Goal: Task Accomplishment & Management: Manage account settings

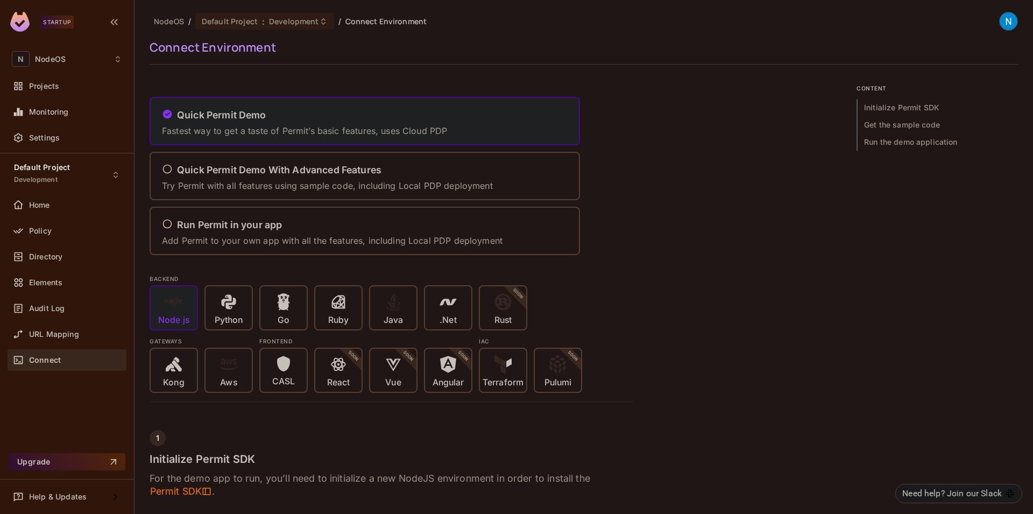
click at [1007, 24] on img at bounding box center [1008, 21] width 18 height 18
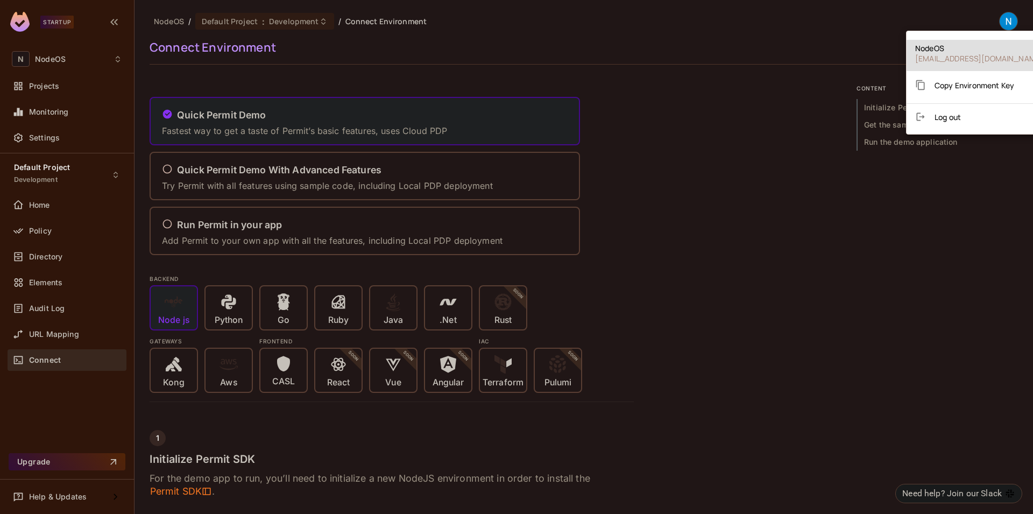
click at [803, 52] on div at bounding box center [516, 257] width 1033 height 514
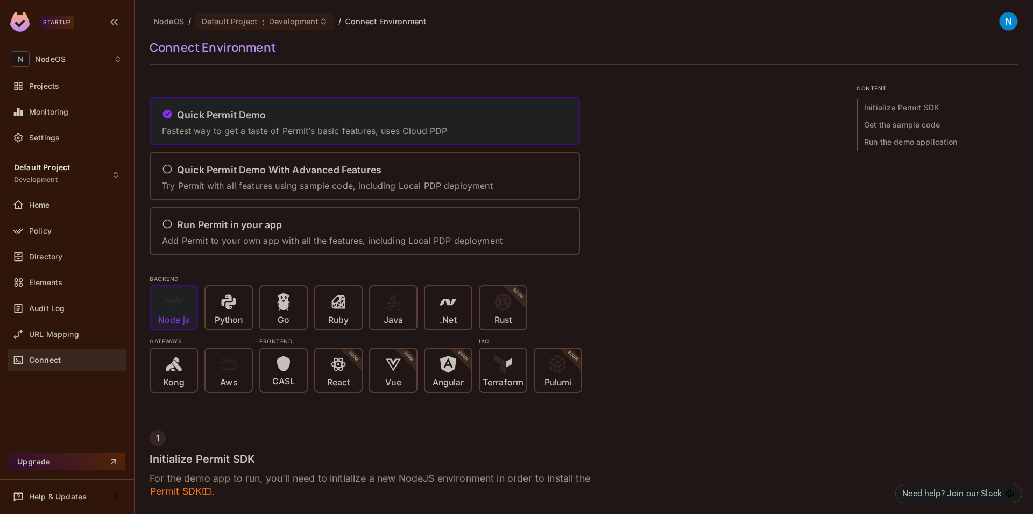
click at [999, 20] on img at bounding box center [1008, 21] width 18 height 18
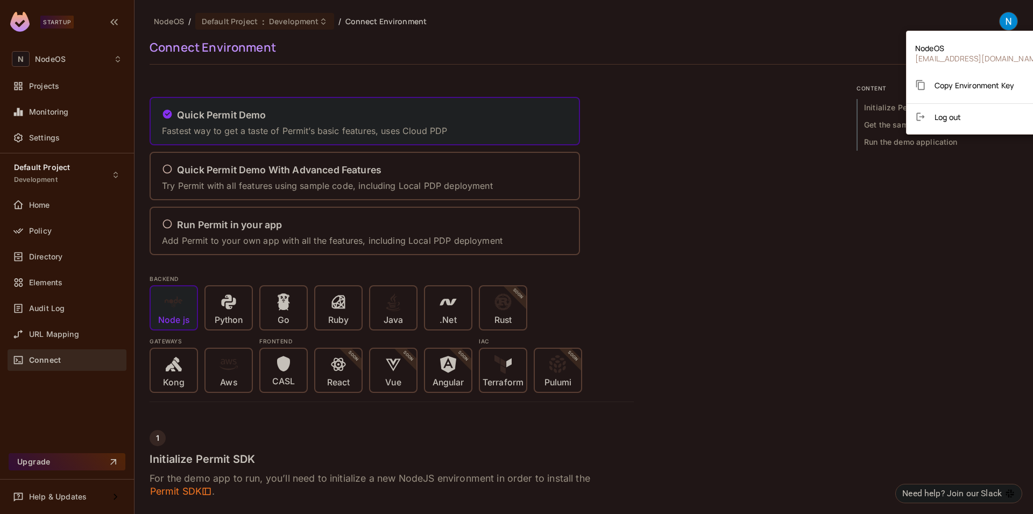
click at [717, 124] on div at bounding box center [516, 257] width 1033 height 514
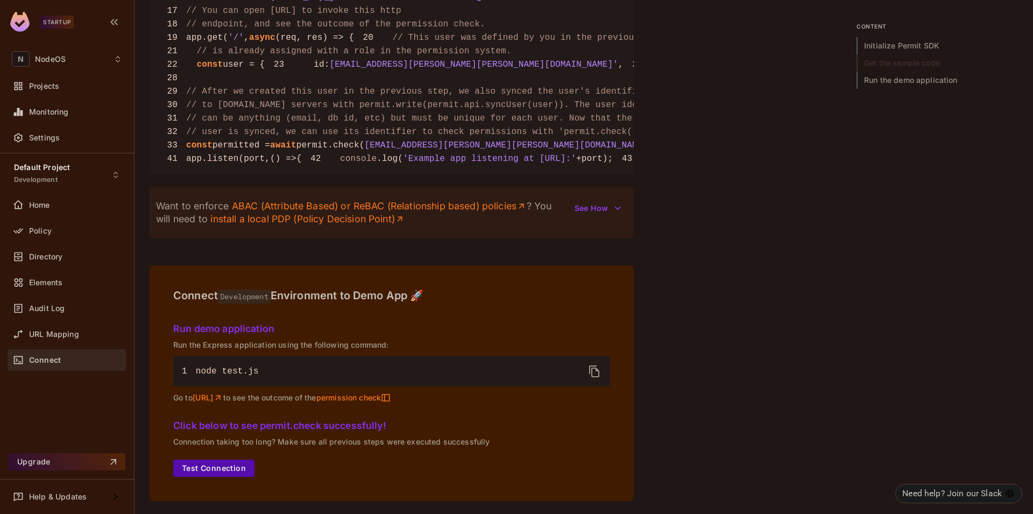
scroll to position [1316, 0]
drag, startPoint x: 47, startPoint y: 23, endPoint x: 76, endPoint y: 22, distance: 29.0
click at [76, 22] on div "Startup" at bounding box center [47, 22] width 74 height 20
drag, startPoint x: 76, startPoint y: 22, endPoint x: 44, endPoint y: 21, distance: 32.3
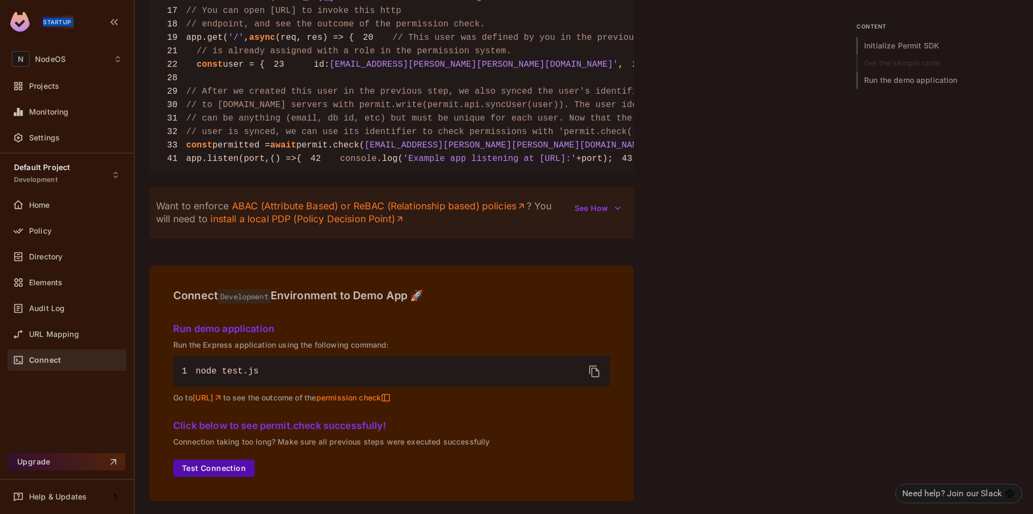
click at [44, 21] on div "Startup" at bounding box center [47, 22] width 74 height 20
click at [33, 39] on div "Startup" at bounding box center [67, 23] width 134 height 47
click at [25, 26] on img at bounding box center [19, 22] width 19 height 20
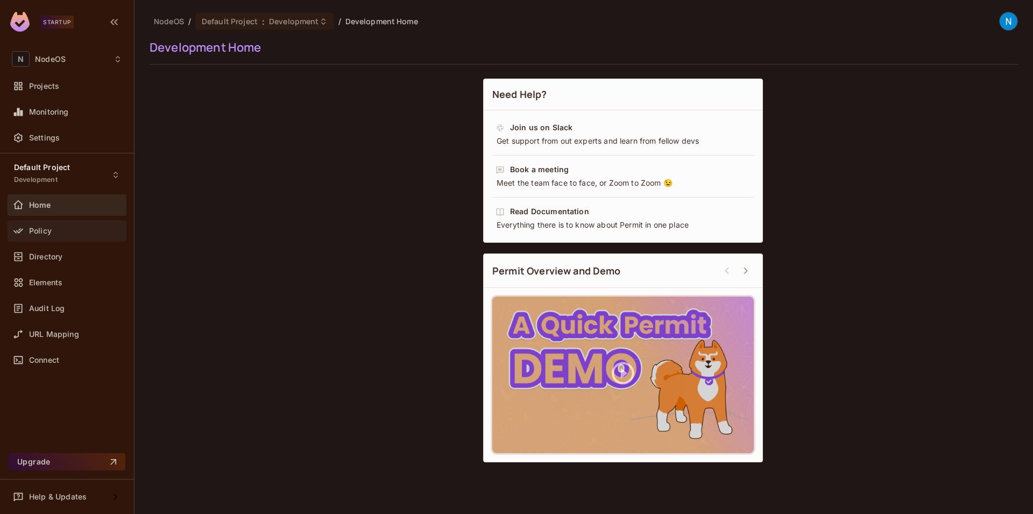
click at [40, 236] on div "Policy" at bounding box center [67, 230] width 110 height 13
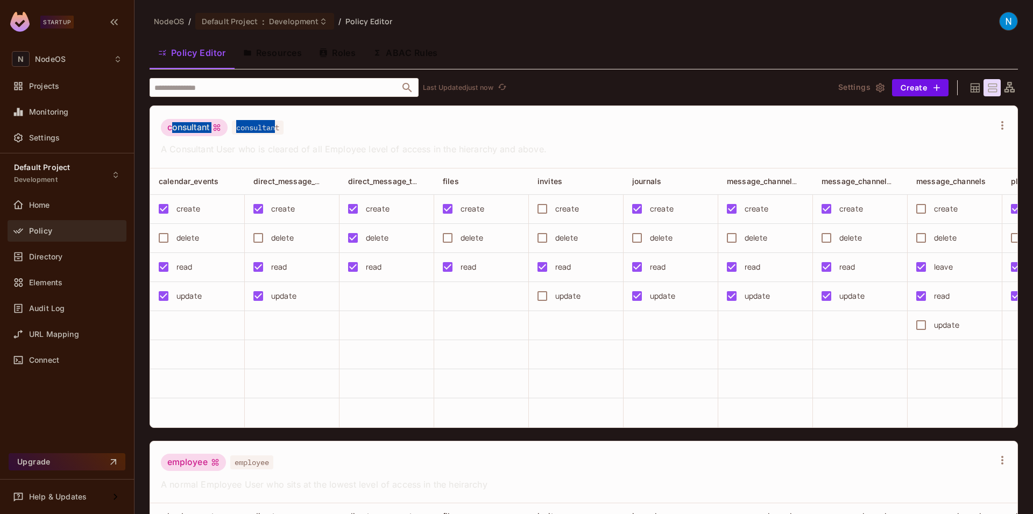
drag, startPoint x: 172, startPoint y: 127, endPoint x: 280, endPoint y: 127, distance: 107.6
click at [280, 127] on div "consultant consultant" at bounding box center [222, 129] width 123 height 20
click at [287, 126] on div "consultant consultant" at bounding box center [577, 129] width 833 height 20
drag, startPoint x: 167, startPoint y: 123, endPoint x: 232, endPoint y: 127, distance: 64.6
click at [232, 127] on div "consultant consultant" at bounding box center [222, 129] width 123 height 20
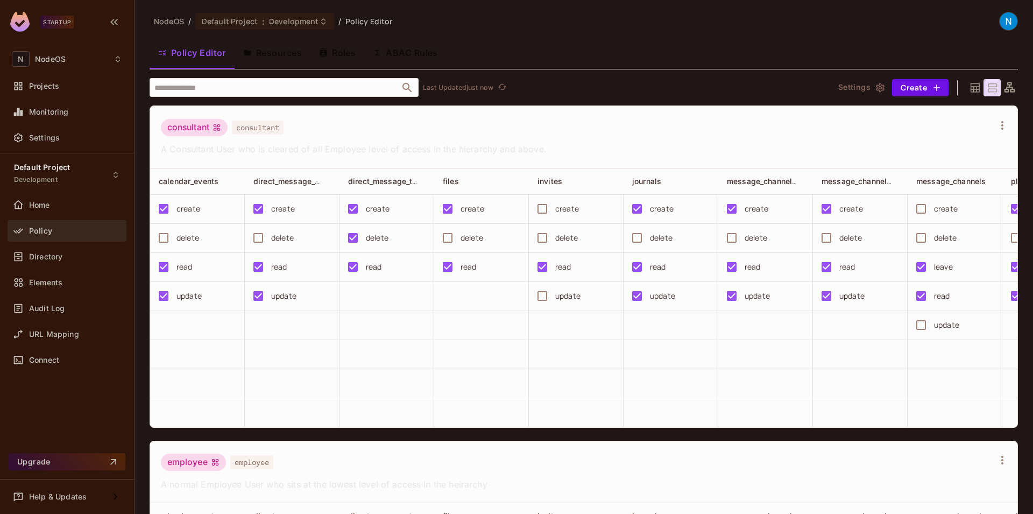
click at [726, 428] on div "consultant consultant A Consultant User who is cleared of all Employee level of…" at bounding box center [584, 266] width 868 height 322
click at [415, 130] on div "consultant consultant" at bounding box center [577, 129] width 833 height 20
click at [1003, 85] on icon at bounding box center [1009, 87] width 13 height 13
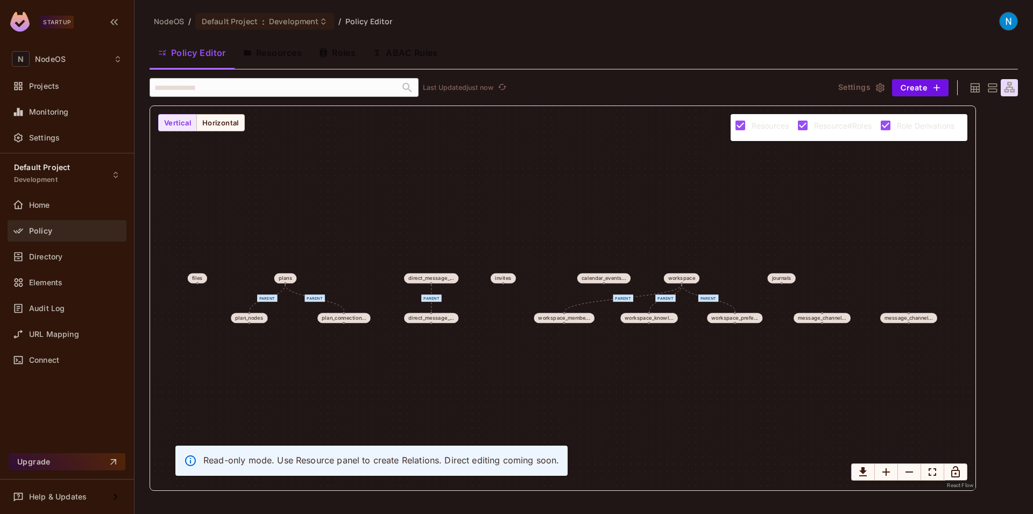
click at [605, 381] on div "parent parent parent parent parent parent direct_message_... files plans direct…" at bounding box center [562, 298] width 825 height 384
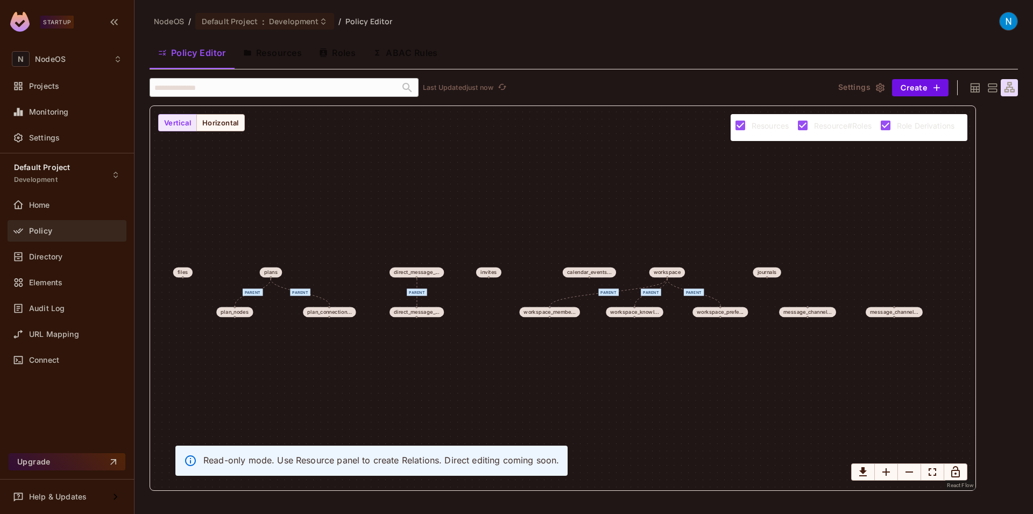
drag, startPoint x: 332, startPoint y: 357, endPoint x: 317, endPoint y: 351, distance: 15.7
click at [317, 351] on div "parent parent parent parent parent parent direct_message_... files plans direct…" at bounding box center [562, 298] width 825 height 384
click at [224, 122] on button "Horizontal" at bounding box center [220, 122] width 48 height 17
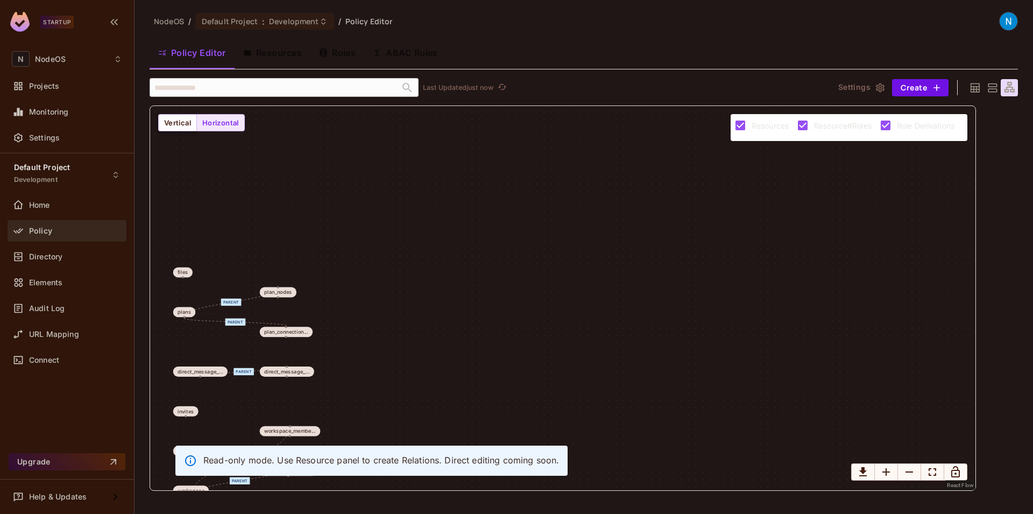
click at [189, 123] on button "Vertical" at bounding box center [177, 122] width 39 height 17
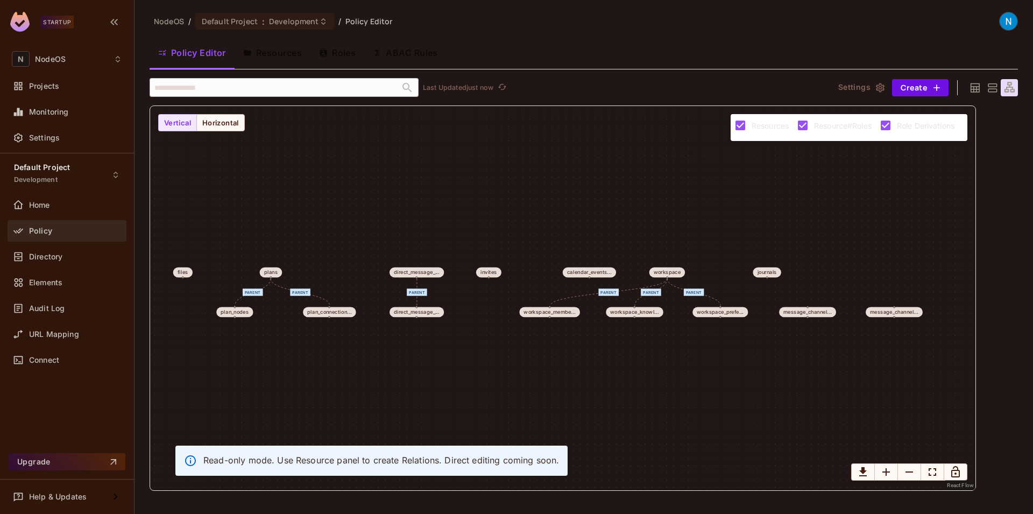
click at [575, 218] on div "parent parent parent parent parent parent direct_message_... files plans direct…" at bounding box center [562, 298] width 825 height 384
click at [282, 58] on button "Resources" at bounding box center [272, 52] width 76 height 27
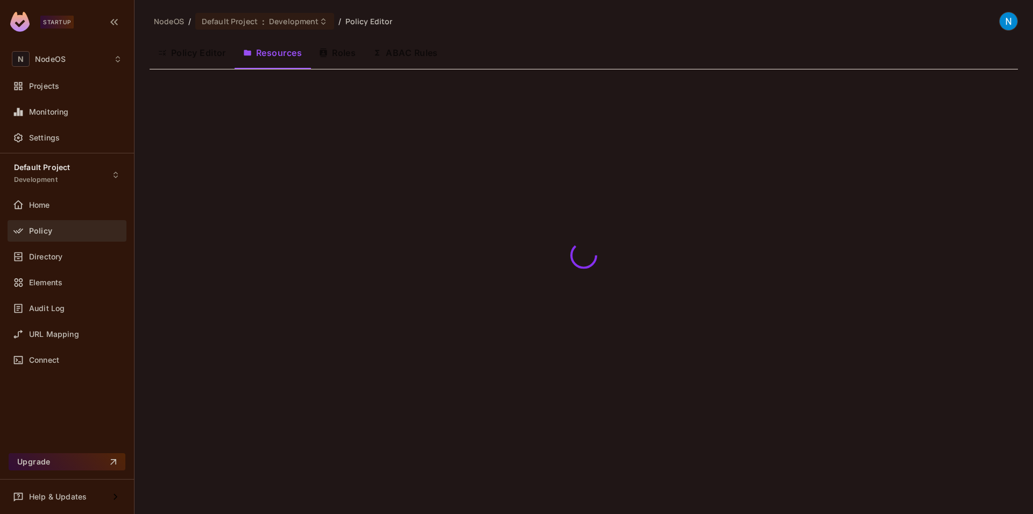
click at [197, 51] on button "Policy Editor" at bounding box center [192, 52] width 85 height 27
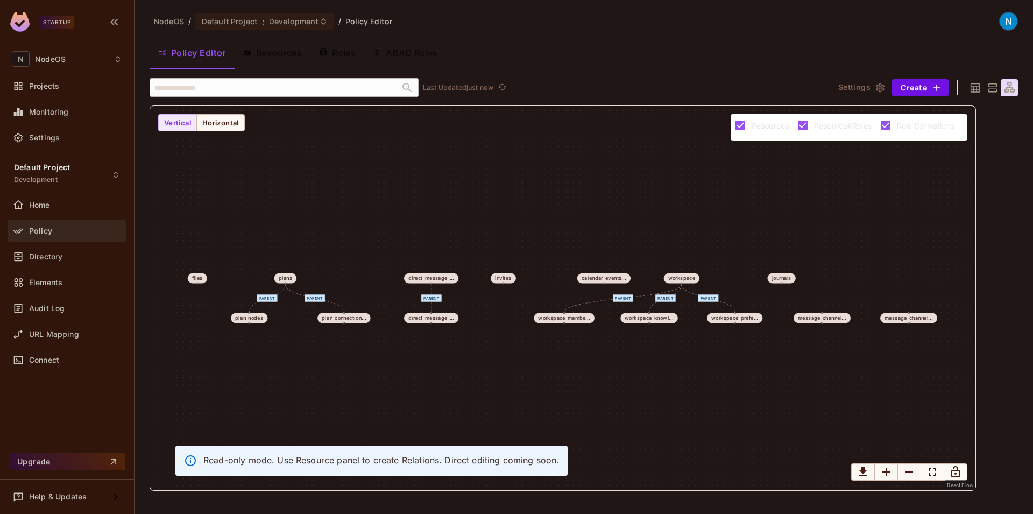
click at [966, 86] on div at bounding box center [974, 87] width 17 height 17
click at [971, 84] on icon at bounding box center [974, 87] width 13 height 13
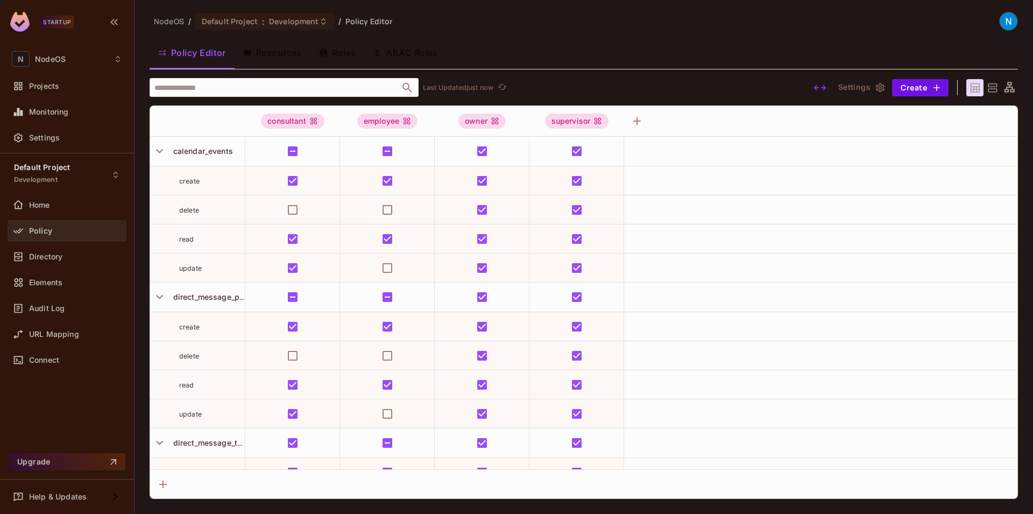
click at [819, 88] on icon "button" at bounding box center [819, 87] width 13 height 13
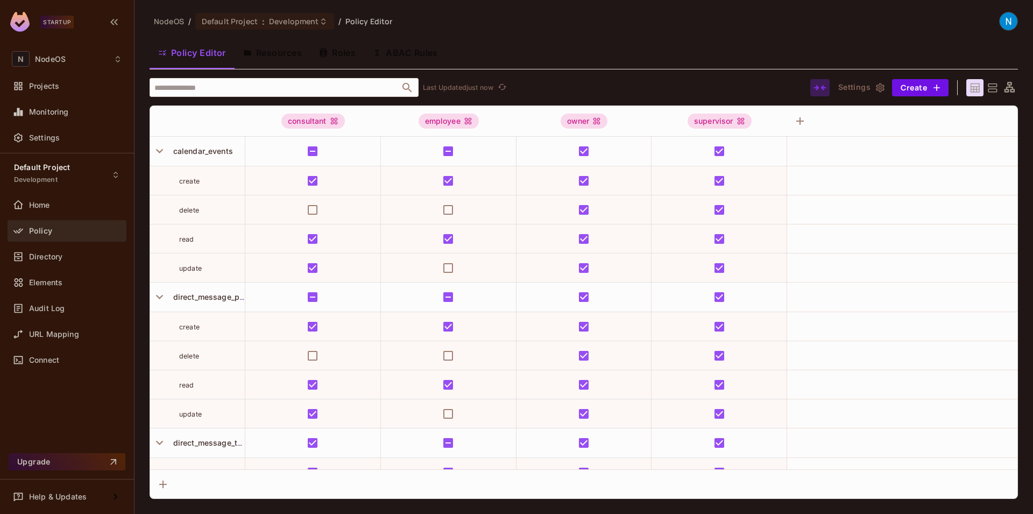
click at [817, 90] on icon "button" at bounding box center [819, 87] width 13 height 13
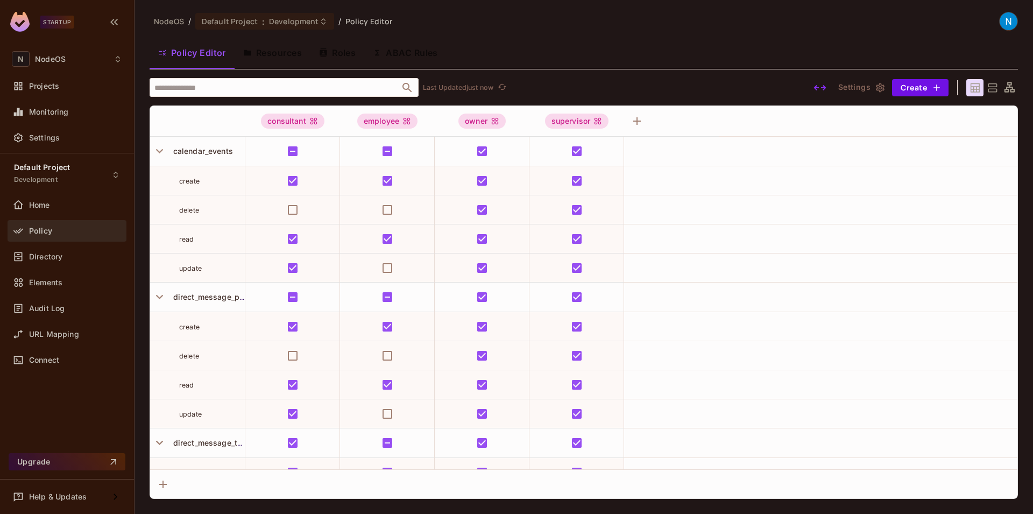
click at [817, 90] on icon "button" at bounding box center [819, 87] width 13 height 13
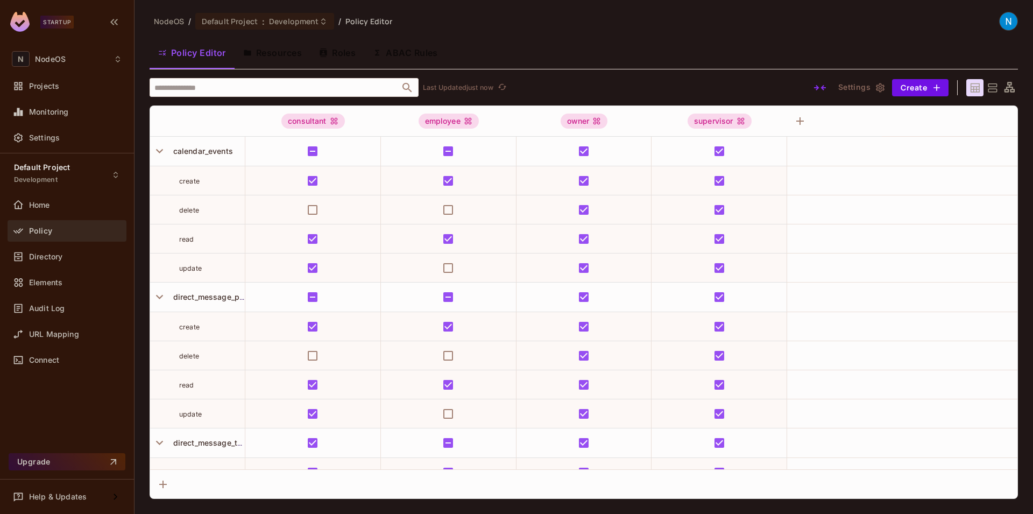
click at [662, 70] on div "NodeOS / Default Project : Development / Policy Editor Policy Editor Resources …" at bounding box center [584, 255] width 868 height 487
click at [666, 82] on div "​ Last Updated just now" at bounding box center [473, 87] width 646 height 19
